Goal: Task Accomplishment & Management: Manage account settings

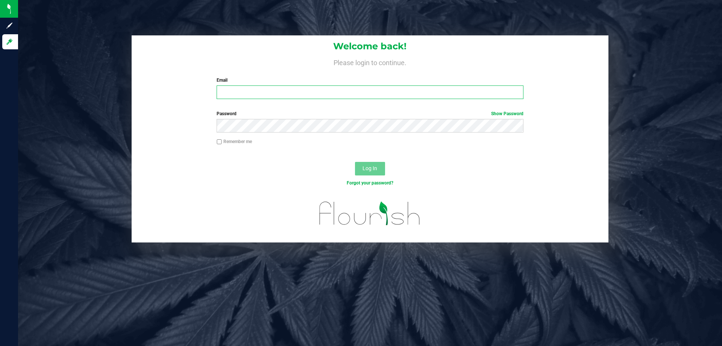
click at [234, 90] on input "Email" at bounding box center [370, 92] width 306 height 14
type input "[EMAIL_ADDRESS][DOMAIN_NAME]"
click at [355, 162] on button "Log In" at bounding box center [370, 169] width 30 height 14
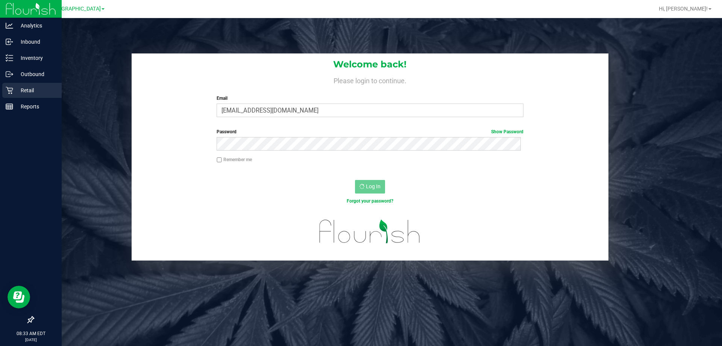
click at [13, 91] on p "Retail" at bounding box center [35, 90] width 45 height 9
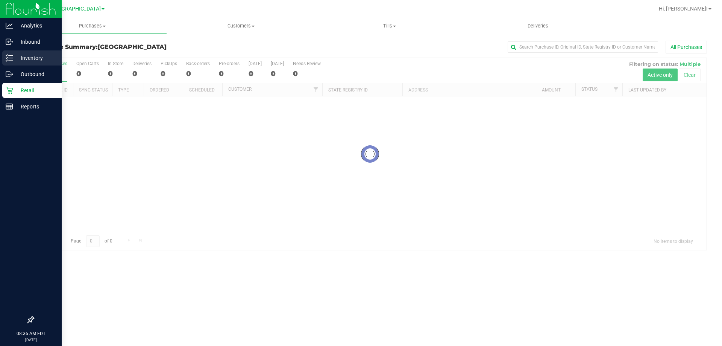
drag, startPoint x: 0, startPoint y: 0, endPoint x: 6, endPoint y: 57, distance: 57.5
click at [6, 57] on icon at bounding box center [10, 58] width 8 height 8
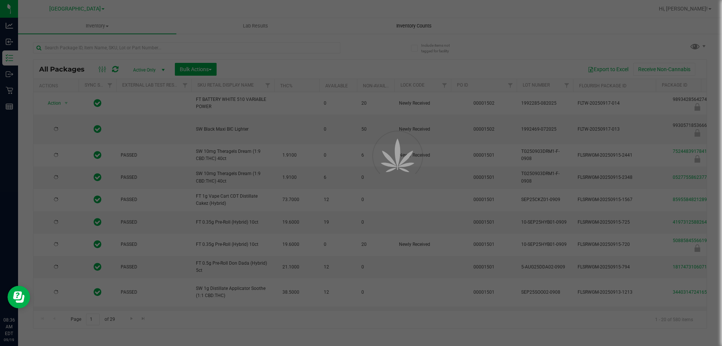
click at [405, 22] on div at bounding box center [361, 173] width 722 height 346
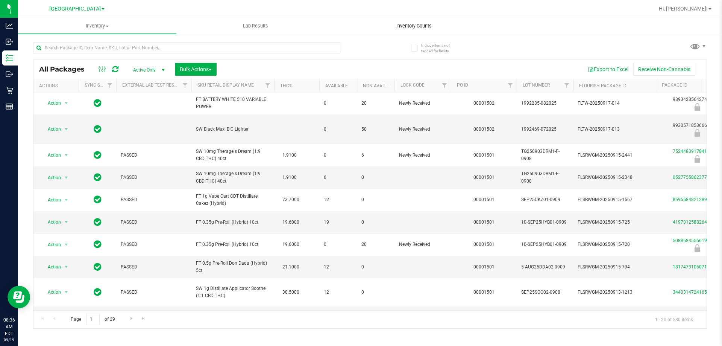
click at [403, 30] on uib-tab-heading "Inventory Counts" at bounding box center [414, 25] width 158 height 15
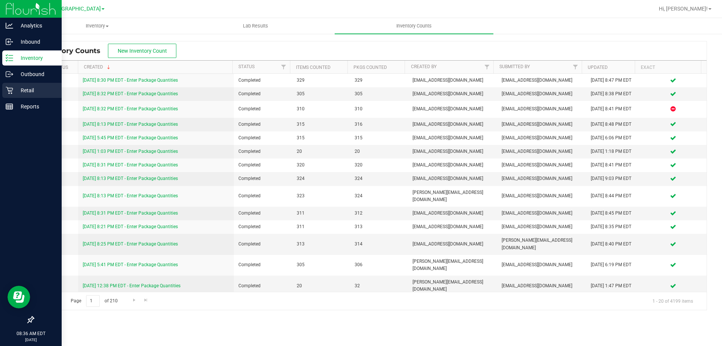
click at [16, 98] on link "Retail" at bounding box center [31, 91] width 62 height 16
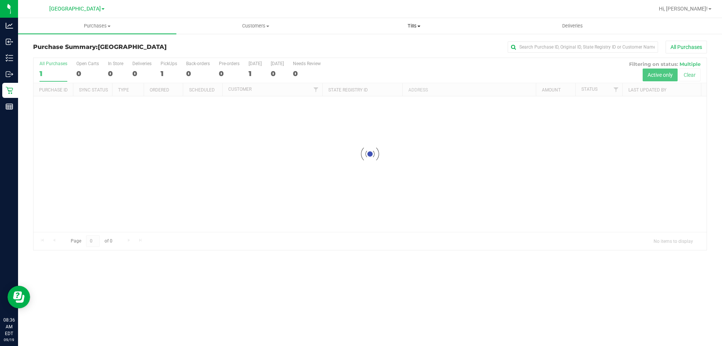
click at [413, 31] on uib-tab-heading "Tills Manage tills Reconcile e-payments" at bounding box center [414, 25] width 158 height 15
click at [412, 46] on li "Manage tills" at bounding box center [414, 45] width 158 height 9
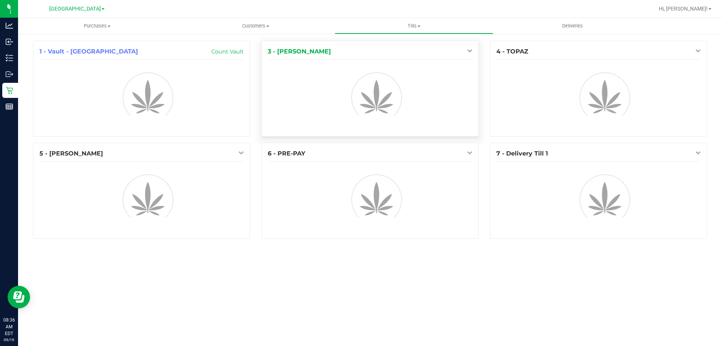
click at [469, 52] on icon at bounding box center [469, 50] width 5 height 5
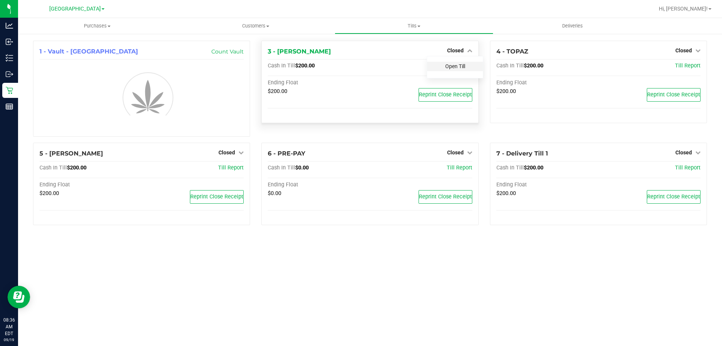
click at [461, 63] on link "Open Till" at bounding box center [455, 66] width 20 height 6
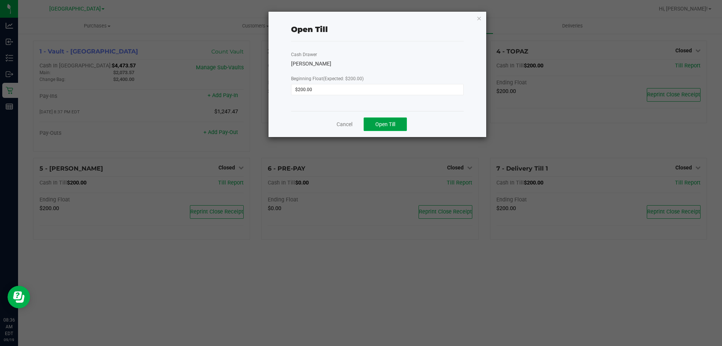
click at [402, 123] on button "Open Till" at bounding box center [385, 124] width 43 height 14
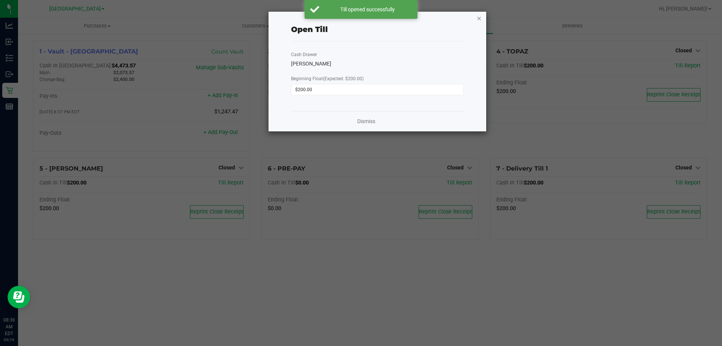
click at [479, 21] on icon "button" at bounding box center [478, 18] width 5 height 9
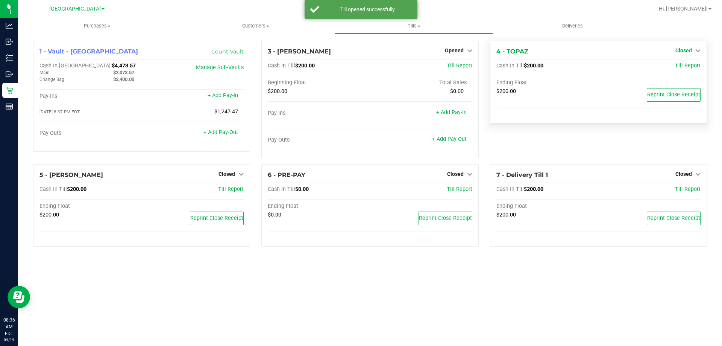
click at [692, 50] on link "Closed" at bounding box center [687, 50] width 25 height 6
click at [684, 64] on link "Open Till" at bounding box center [683, 66] width 20 height 6
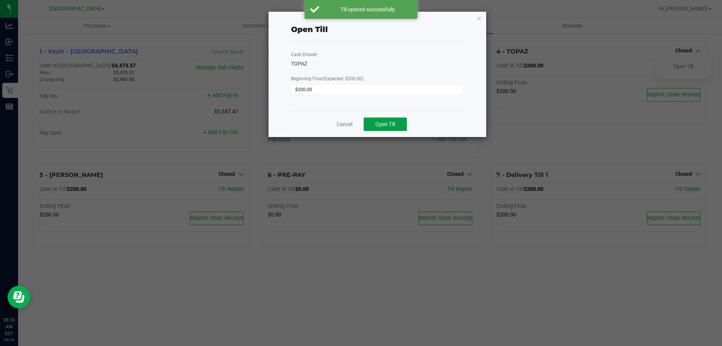
click at [384, 129] on button "Open Till" at bounding box center [385, 124] width 43 height 14
